Goal: Check status: Check status

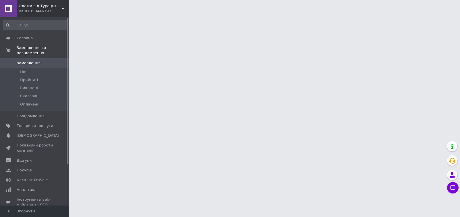
click at [40, 26] on input at bounding box center [35, 25] width 65 height 10
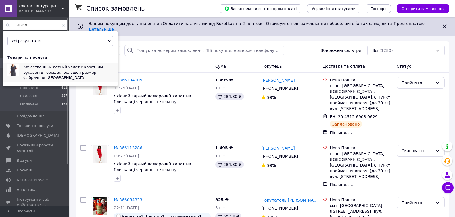
type input "84419"
click at [46, 72] on span "Качественный летний халат с коротким рукавом в горошек, большой размер, фабричн…" at bounding box center [63, 72] width 80 height 15
click at [61, 26] on icon at bounding box center [62, 25] width 3 height 3
